Goal: Check status: Check status

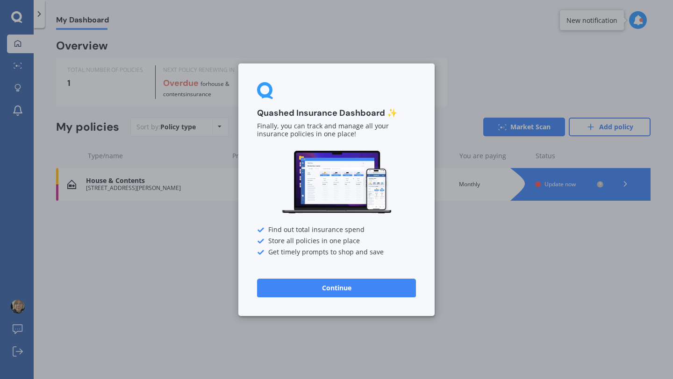
click at [355, 285] on button "Continue" at bounding box center [336, 287] width 159 height 19
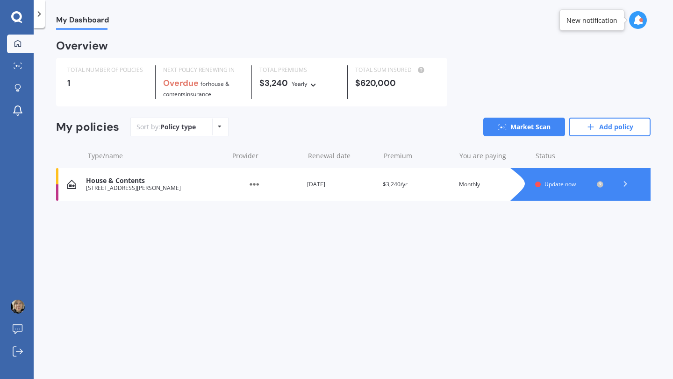
click at [625, 183] on icon at bounding box center [624, 183] width 9 height 9
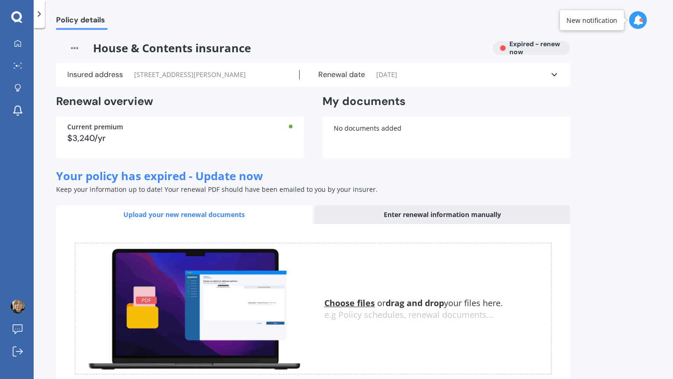
click at [638, 21] on icon at bounding box center [638, 20] width 10 height 10
click at [637, 179] on div "Policy details House & Contents insurance Expired - renew now Insured address […" at bounding box center [353, 205] width 639 height 351
click at [23, 43] on div at bounding box center [18, 44] width 14 height 8
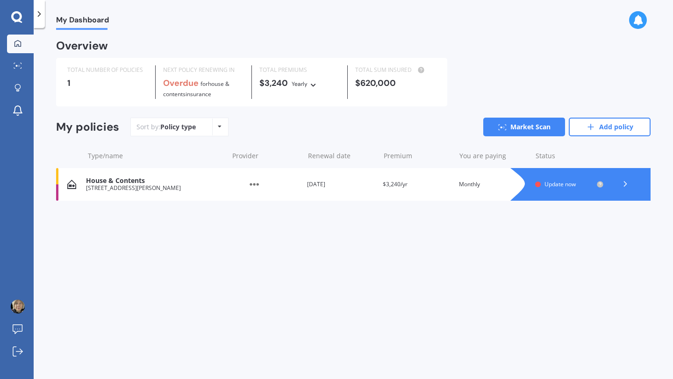
click at [628, 183] on icon at bounding box center [624, 183] width 9 height 9
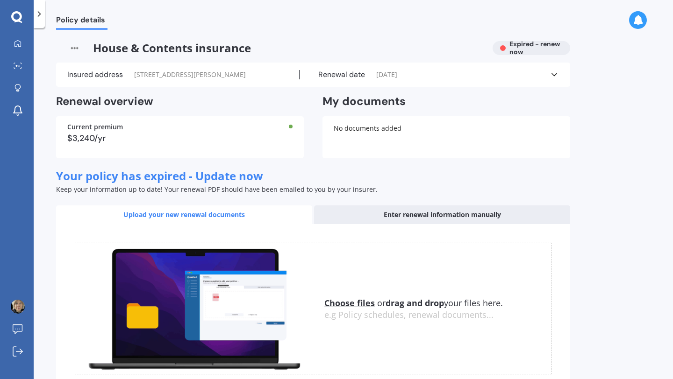
scroll to position [61, 0]
